Goal: Book appointment/travel/reservation

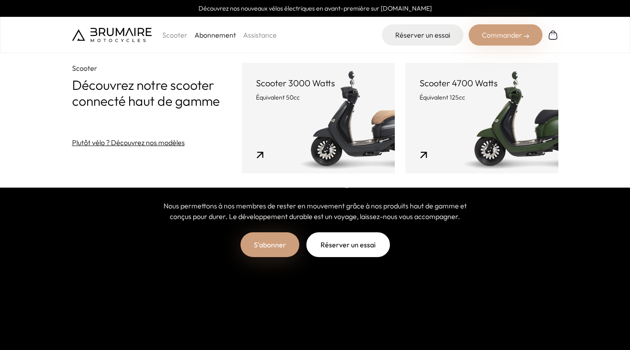
click at [303, 106] on link "Scooter 3000 Watts Équivalent 50cc" at bounding box center [318, 118] width 153 height 111
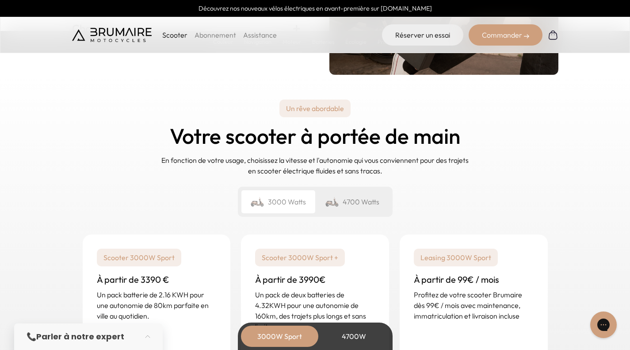
scroll to position [2053, 0]
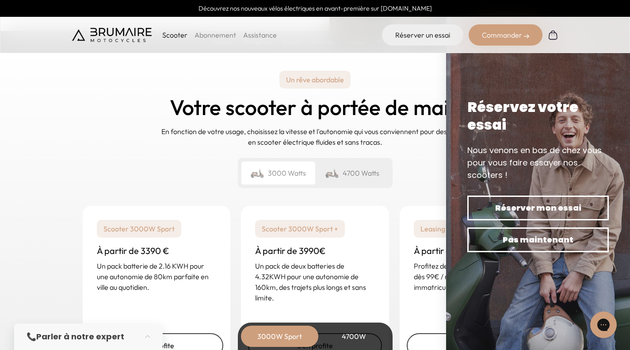
click at [424, 151] on div "Un rêve abordable Votre scooter à portée de main En fonction de votre usage, ch…" at bounding box center [315, 129] width 487 height 131
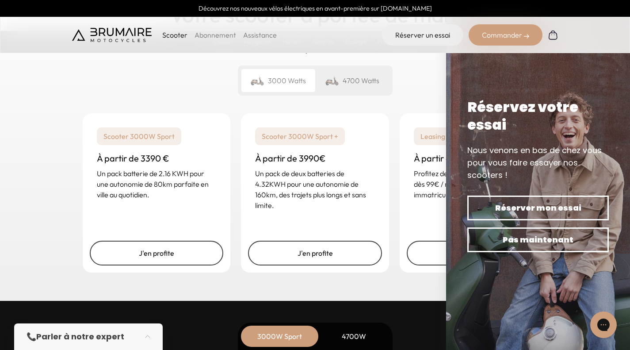
click at [366, 151] on div "Scooter 3000W Sport + À partir de 3990€ Un pack de deux batteries de 4.32KWH po…" at bounding box center [315, 168] width 148 height 111
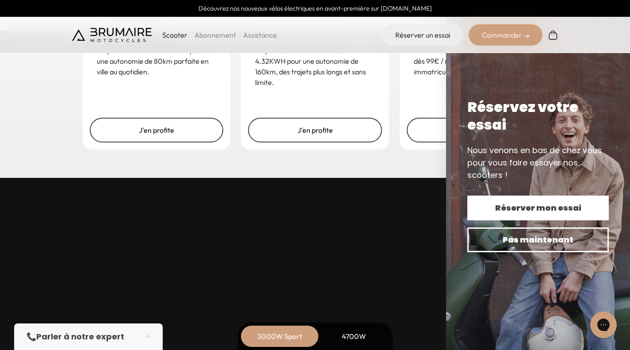
scroll to position [2275, 0]
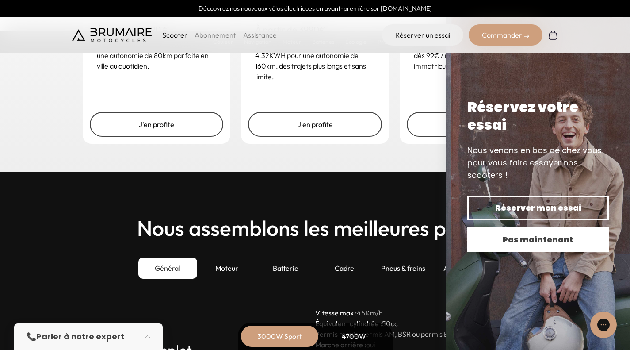
click at [542, 237] on span "Pas maintenant" at bounding box center [538, 240] width 111 height 12
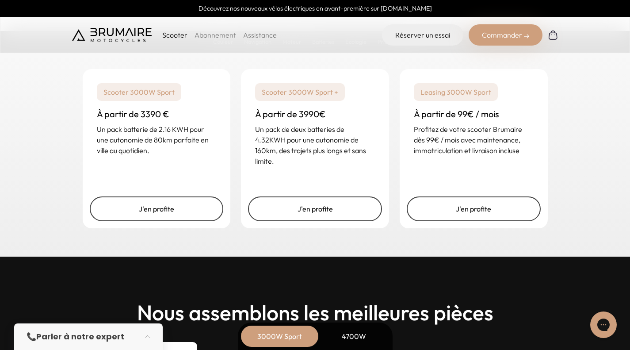
scroll to position [2178, 0]
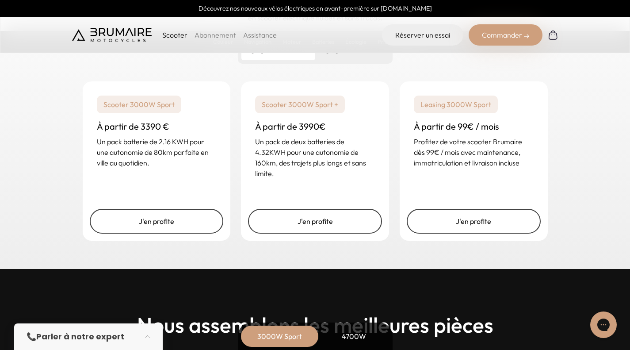
drag, startPoint x: 469, startPoint y: 118, endPoint x: 470, endPoint y: 151, distance: 32.7
click at [470, 121] on div "Leasing 3000W Sport À partir de 99€ / mois Profitez de votre scooter Brumaire d…" at bounding box center [474, 131] width 148 height 101
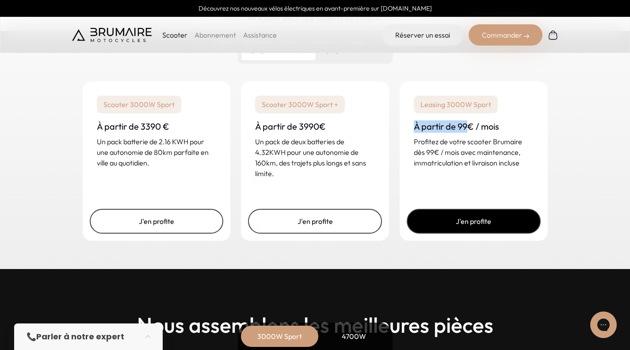
click at [472, 218] on link "J'en profite" at bounding box center [474, 221] width 134 height 25
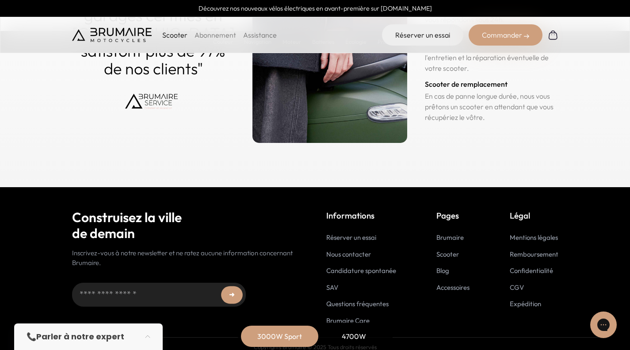
scroll to position [4414, 0]
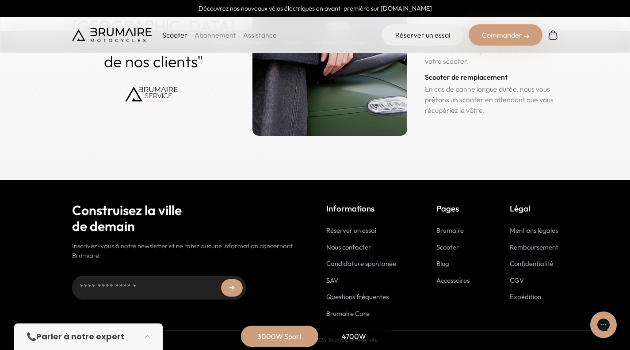
drag, startPoint x: 494, startPoint y: 23, endPoint x: 496, endPoint y: 29, distance: 5.9
click at [494, 24] on div "Scooter Abonnement Assistance Réserver un essai Commander" at bounding box center [315, 35] width 630 height 36
click at [499, 34] on div "Commander" at bounding box center [506, 34] width 74 height 21
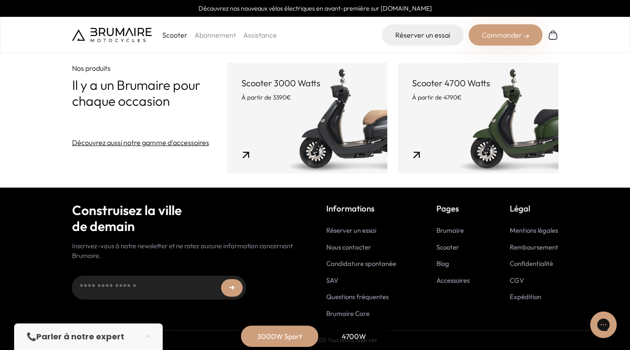
click at [489, 33] on div "Commander" at bounding box center [506, 34] width 74 height 21
click at [435, 35] on link "Réserver un essai" at bounding box center [422, 34] width 81 height 21
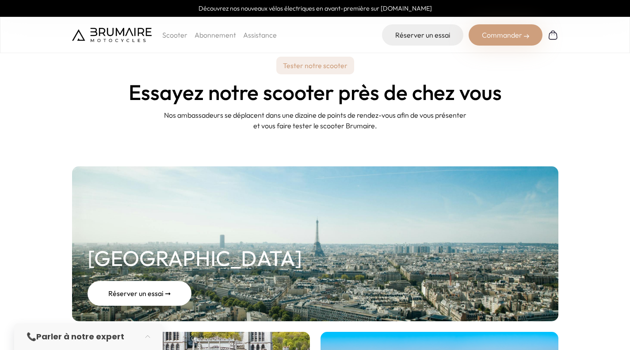
click at [143, 298] on div "Réserver un essai ➞" at bounding box center [140, 293] width 104 height 25
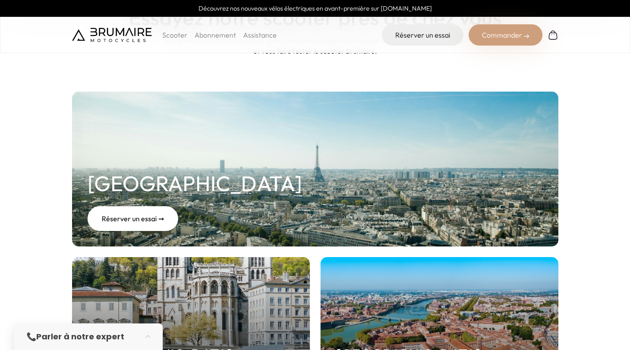
scroll to position [112, 0]
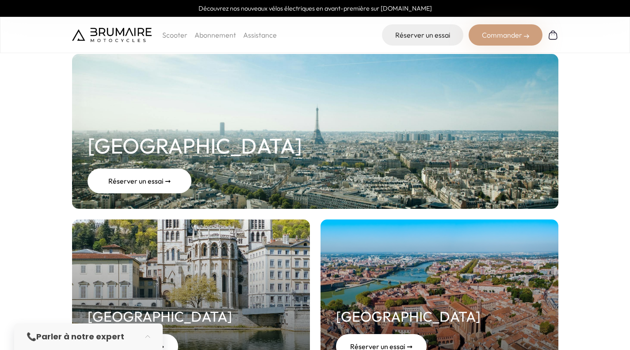
click at [146, 179] on div "Réserver un essai ➞" at bounding box center [140, 181] width 104 height 25
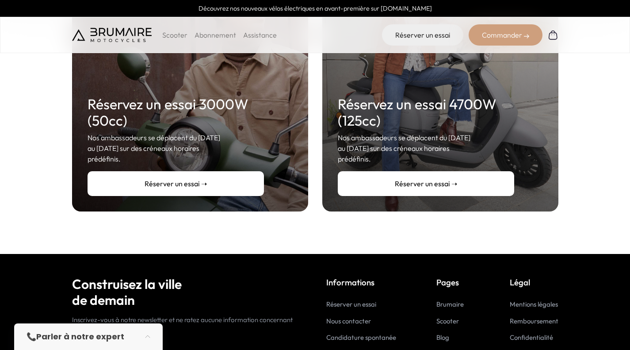
scroll to position [287, 0]
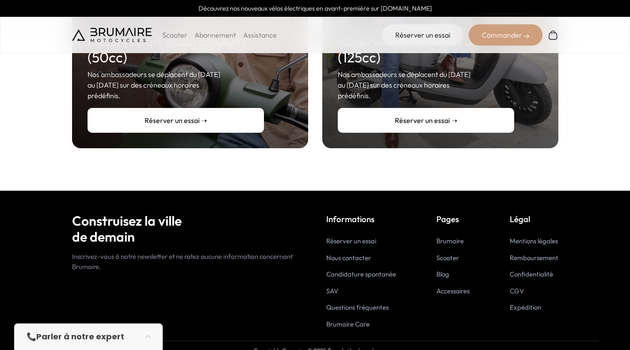
click at [222, 115] on link "Réserver un essai ➝" at bounding box center [176, 120] width 176 height 25
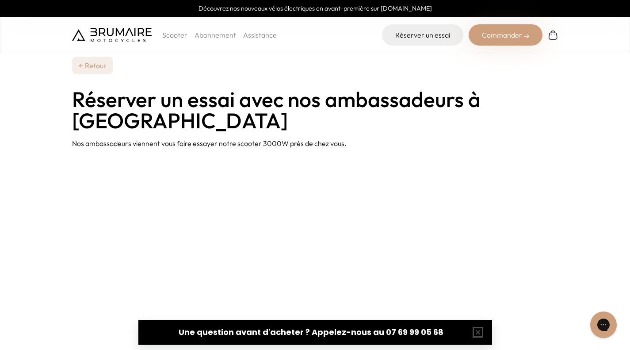
click at [116, 34] on img at bounding box center [112, 35] width 80 height 14
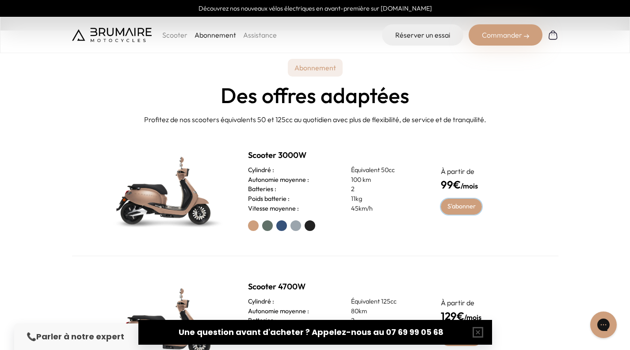
click at [457, 208] on link "S'abonner" at bounding box center [461, 207] width 41 height 16
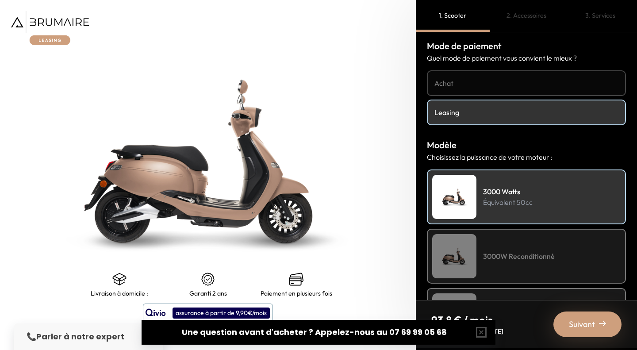
click at [481, 105] on link "Leasing" at bounding box center [526, 113] width 199 height 26
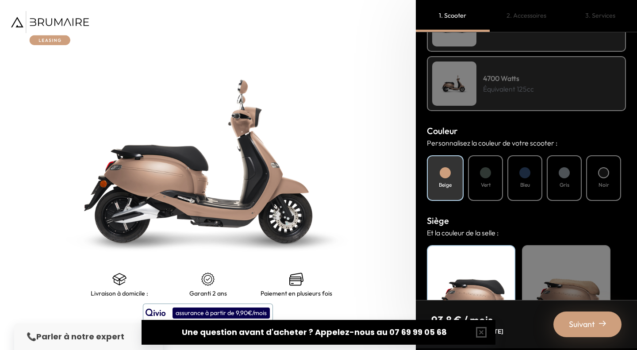
scroll to position [303, 0]
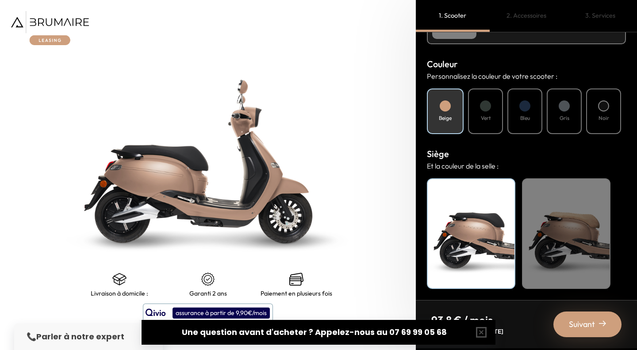
click at [370, 255] on img at bounding box center [208, 161] width 520 height 437
click at [586, 325] on span "Suivant" at bounding box center [582, 324] width 26 height 12
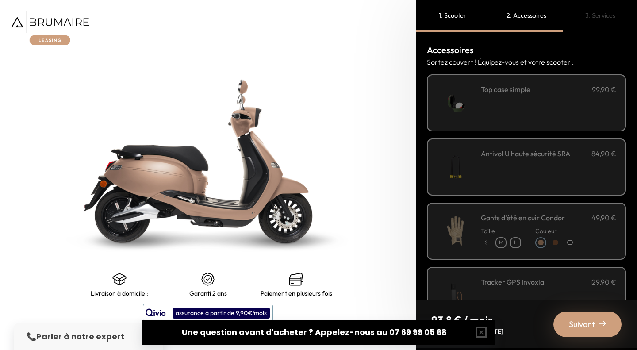
click at [536, 99] on div "**********" at bounding box center [548, 103] width 135 height 38
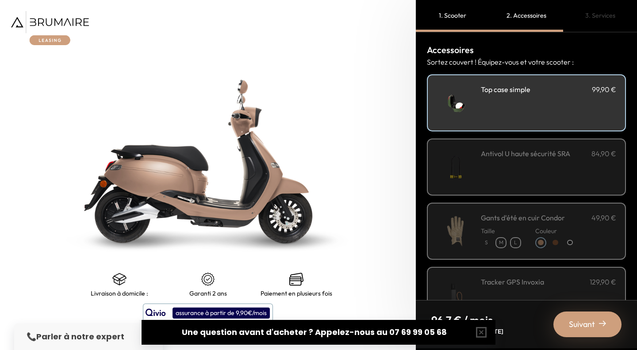
click at [579, 315] on div "Suivant" at bounding box center [587, 324] width 68 height 26
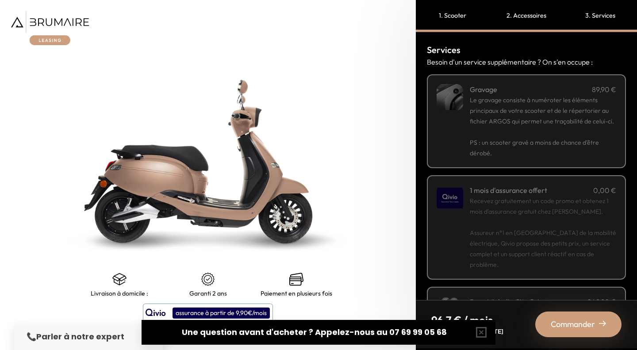
scroll to position [145, 0]
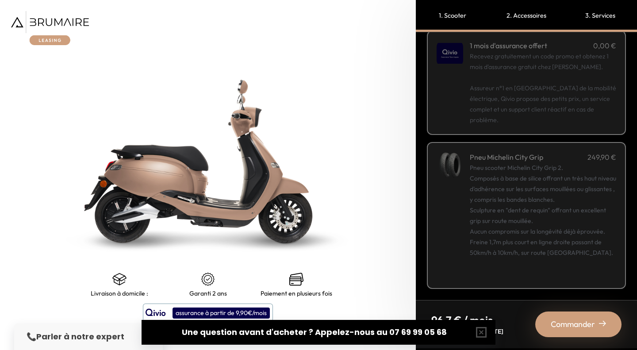
click at [512, 116] on p "Recevez gratuitement un code promo et obtenez 1 mois d'assurance gratuit chez […" at bounding box center [543, 88] width 146 height 74
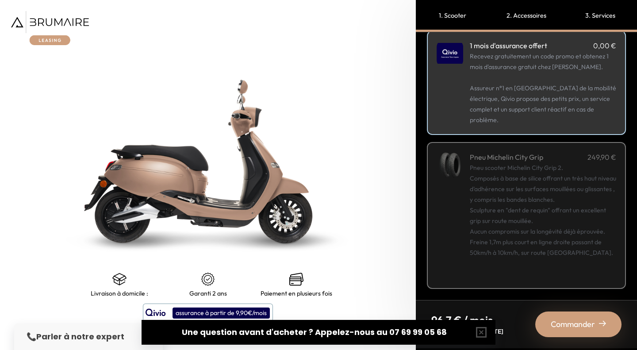
click at [578, 315] on div "Commander" at bounding box center [578, 324] width 86 height 26
